Goal: Information Seeking & Learning: Compare options

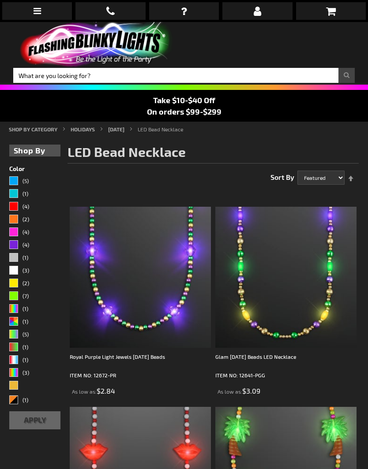
click at [16, 291] on div "Green" at bounding box center [13, 295] width 9 height 9
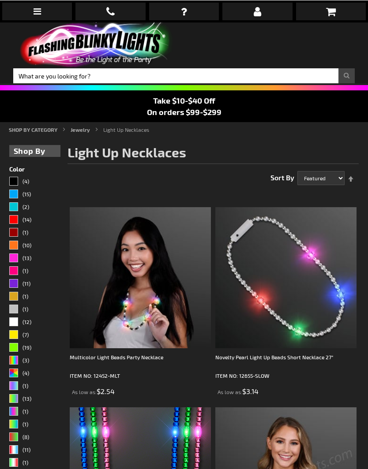
click at [110, 126] on strong "Light Up Necklaces" at bounding box center [126, 129] width 46 height 6
click at [311, 179] on select "Featured Name Price Best Sellers" at bounding box center [320, 178] width 47 height 14
select select "price"
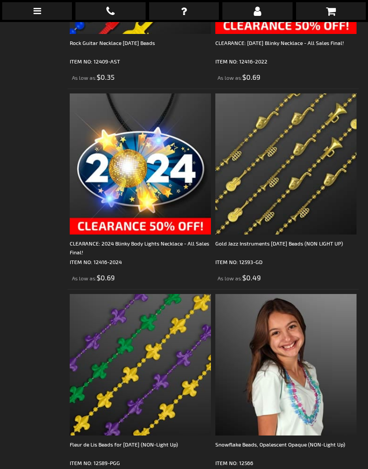
scroll to position [2530, 0]
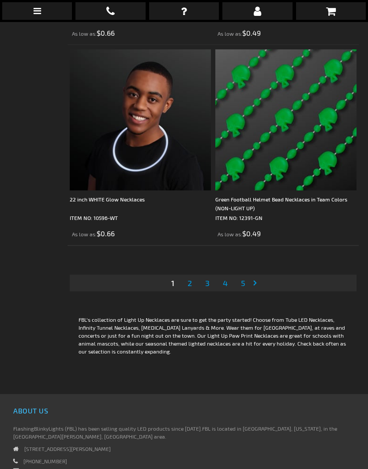
click at [189, 289] on link "Page 2" at bounding box center [190, 282] width 8 height 13
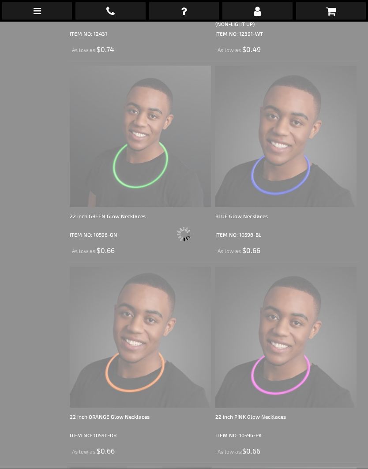
scroll to position [22, 0]
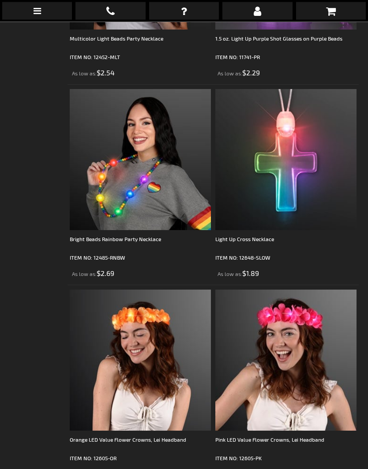
scroll to position [5131, 0]
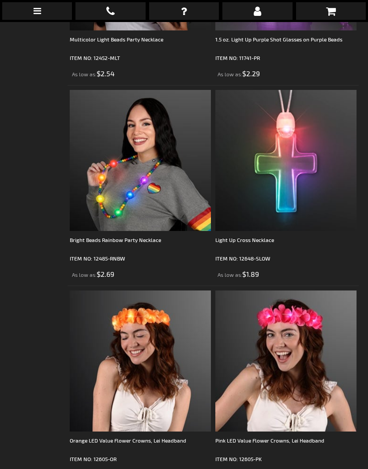
click at [90, 255] on p "ITEM NO: 12485-RNBW" at bounding box center [140, 258] width 141 height 9
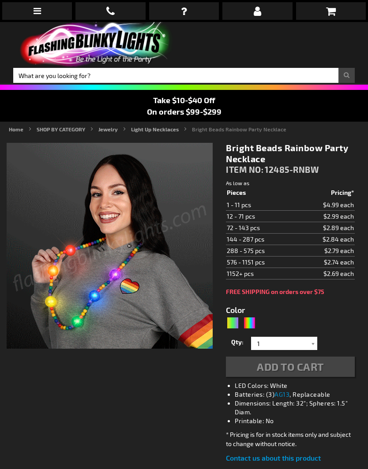
type input "5659"
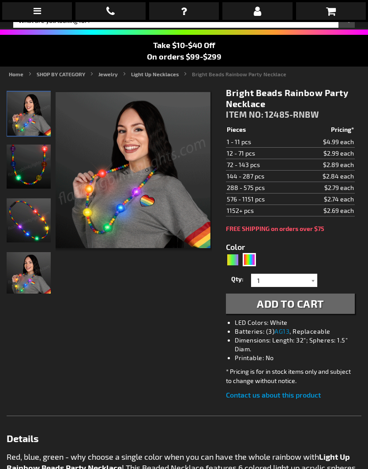
scroll to position [56, 0]
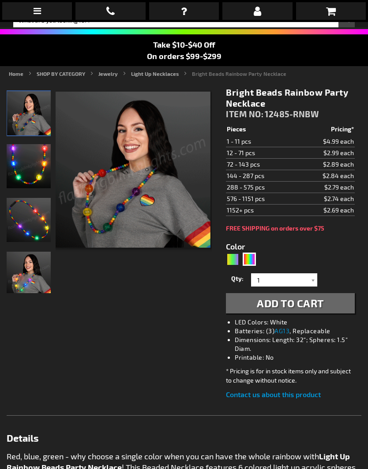
click at [19, 216] on img "Light Up Rainbow Beads LED Party Necklace" at bounding box center [29, 220] width 44 height 44
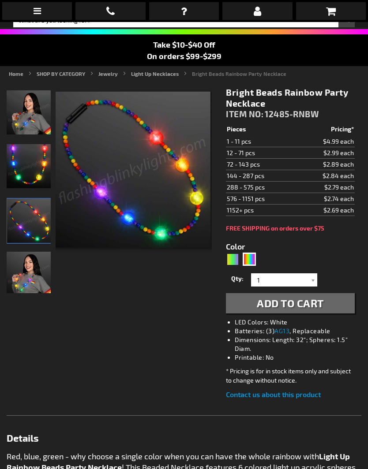
click at [23, 170] on img "Light Up Rainbow Beads LED Party Necklace" at bounding box center [29, 166] width 44 height 44
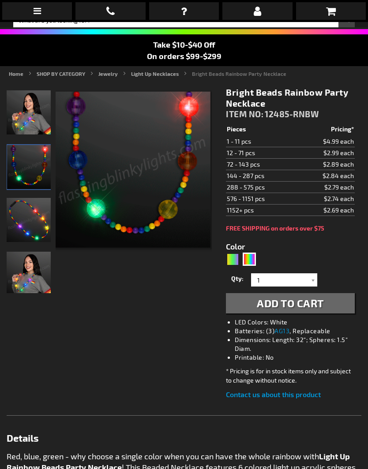
click at [23, 285] on img "Woman displaying Light Up Rainbow Beads LED Party Necklace" at bounding box center [29, 274] width 44 height 44
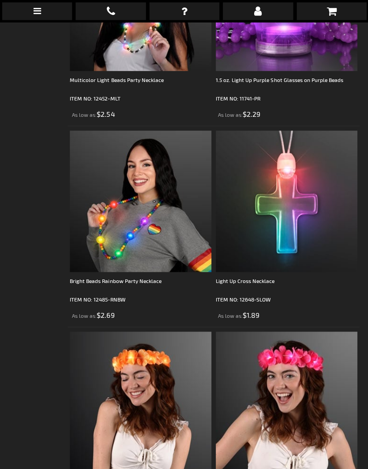
scroll to position [5090, 0]
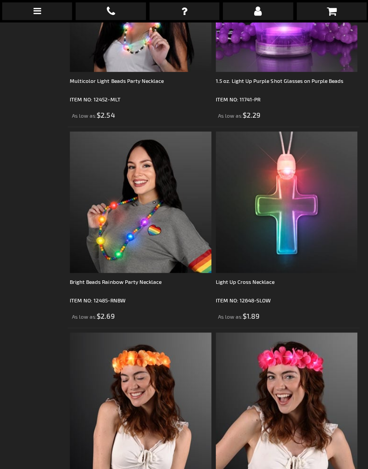
click at [271, 301] on p "ITEM NO: 12648-SLOW" at bounding box center [285, 299] width 141 height 9
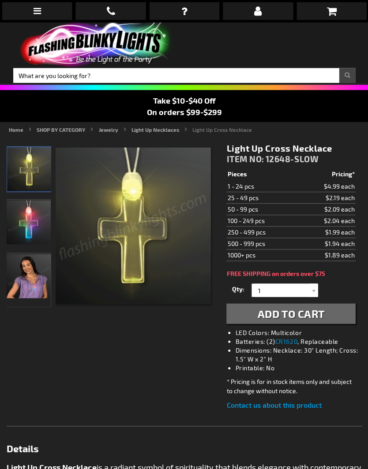
click at [27, 283] on img "Woman wearing Light Up Cross Necklace" at bounding box center [29, 275] width 44 height 44
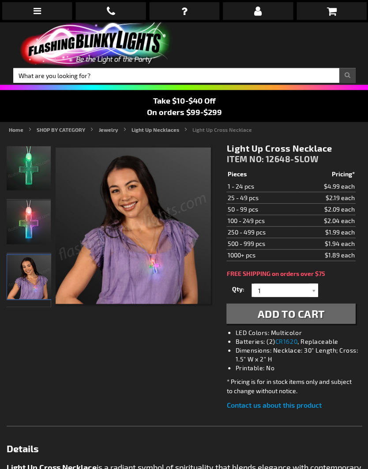
click at [15, 164] on img "Light Up Cross Necklace" at bounding box center [29, 168] width 44 height 44
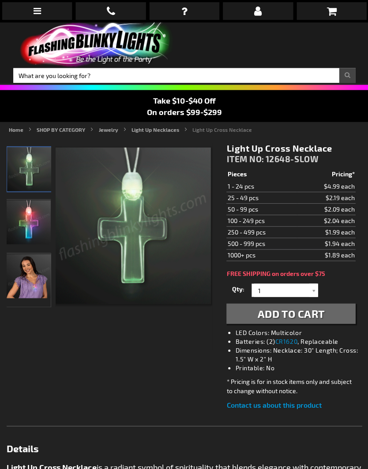
click at [27, 219] on img "Light Up Cross Necklace" at bounding box center [29, 222] width 44 height 44
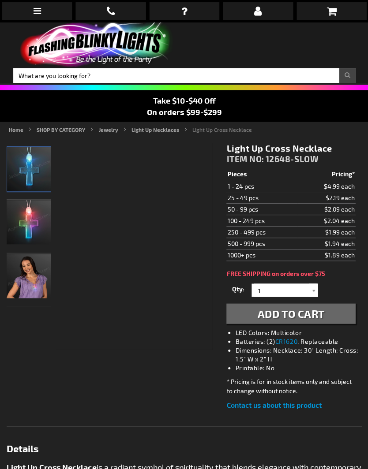
click at [17, 174] on img "Light Up Cross Necklace" at bounding box center [29, 169] width 44 height 44
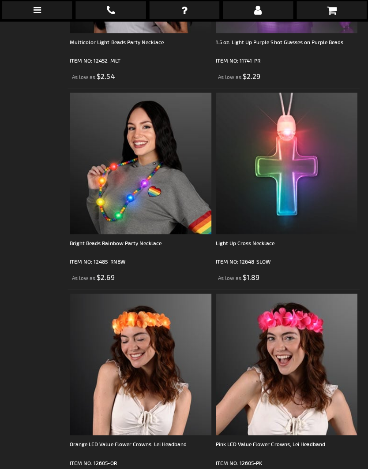
scroll to position [5129, 0]
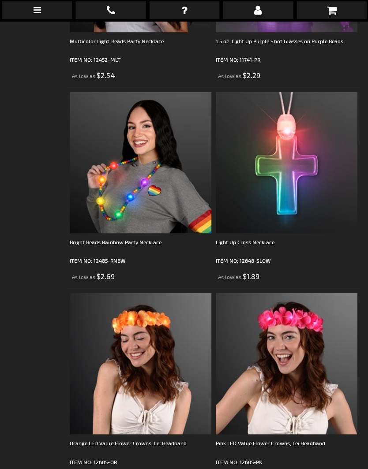
click at [244, 262] on p "ITEM NO: 12648-SLOW" at bounding box center [285, 261] width 141 height 9
